Goal: Communication & Community: Answer question/provide support

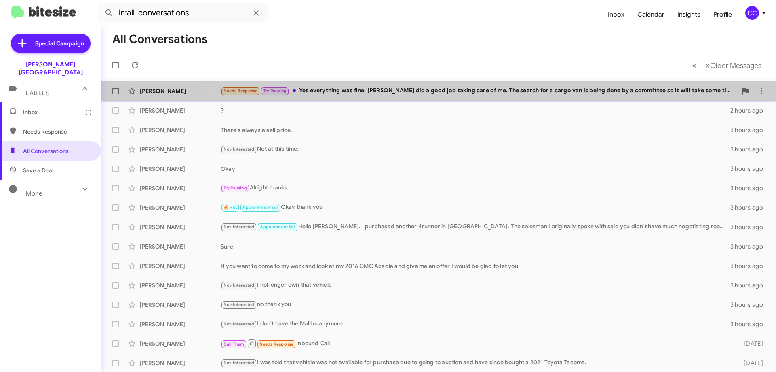
click at [458, 93] on div "Needs Response Try Pausing Yes everything was fine. [PERSON_NAME] did a good jo…" at bounding box center [479, 90] width 517 height 9
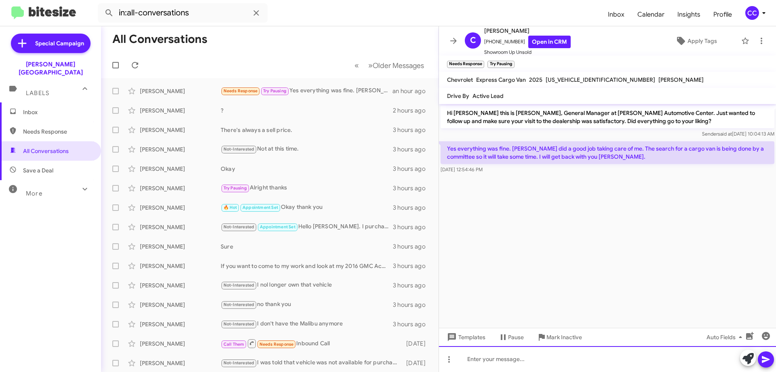
click at [480, 364] on div at bounding box center [607, 359] width 337 height 26
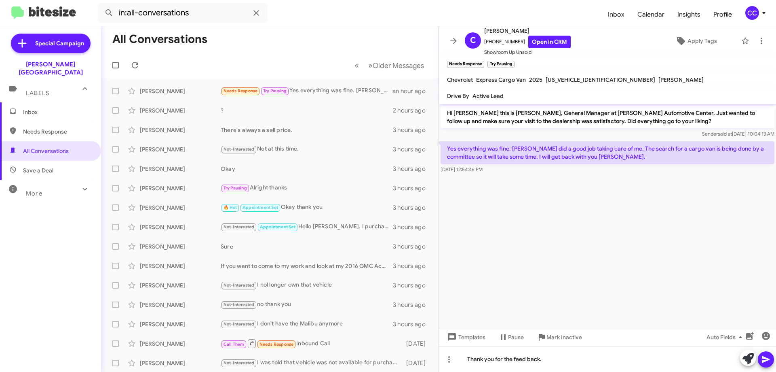
click at [761, 359] on button at bounding box center [766, 359] width 16 height 16
click at [40, 127] on span "Needs Response" at bounding box center [57, 131] width 69 height 8
type input "in:needs-response"
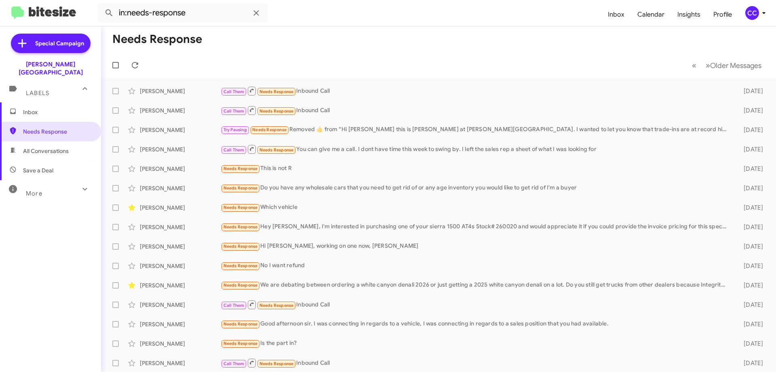
click at [39, 108] on span "Inbox" at bounding box center [57, 112] width 69 height 8
